Goal: Use online tool/utility: Utilize a website feature to perform a specific function

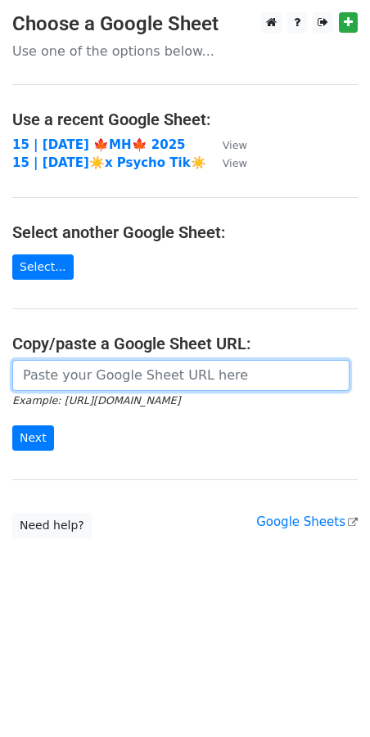
click at [174, 369] on input "url" at bounding box center [180, 375] width 337 height 31
paste input "https://docs.google.com/spreadsheets/d/1R3-JsBp8Pfpu_-97BzryscJz2IZeTfJBBhM2vbo…"
type input "https://docs.google.com/spreadsheets/d/1R3-JsBp8Pfpu_-97BzryscJz2IZeTfJBBhM2vbo…"
click at [12, 425] on input "Next" at bounding box center [33, 437] width 42 height 25
